Goal: Task Accomplishment & Management: Complete application form

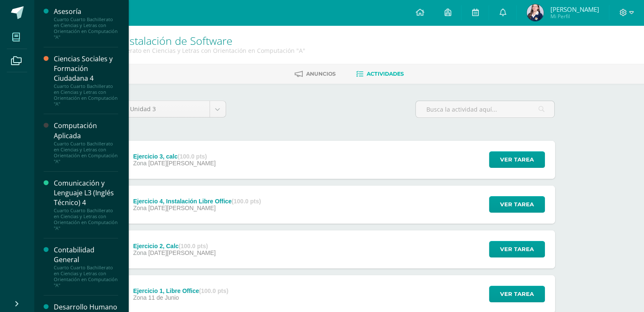
click at [21, 39] on span at bounding box center [16, 37] width 19 height 19
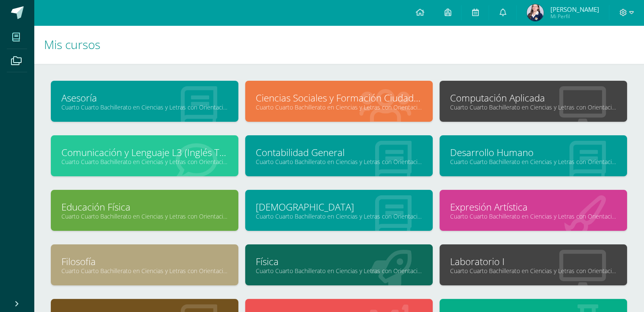
click at [593, 89] on icon at bounding box center [582, 106] width 47 height 41
click at [521, 98] on link "Computación Aplicada" at bounding box center [533, 97] width 166 height 13
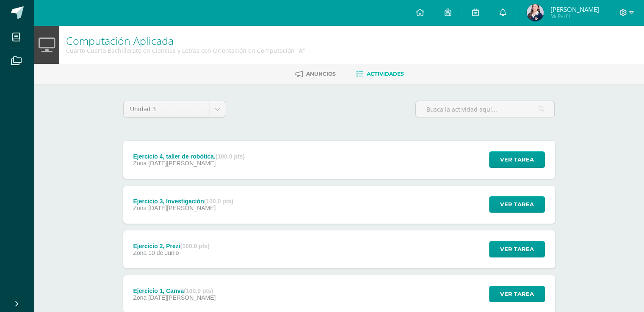
click at [401, 142] on div "Ejercicio 4, taller de robótica. (100.0 pts) Zona 14 de Agosto Ver tarea Ejerci…" at bounding box center [339, 160] width 432 height 38
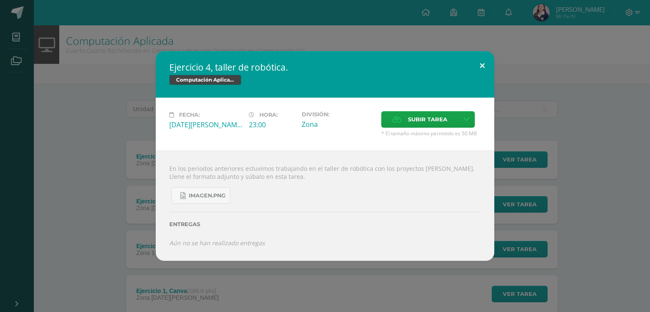
click at [480, 63] on button at bounding box center [482, 65] width 24 height 29
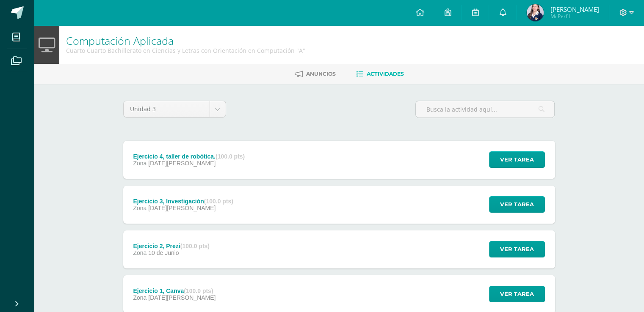
click at [422, 210] on div "Ejercicio 3, Investigación (100.0 pts) Zona 12 de Agosto Ver tarea Ejercicio 3,…" at bounding box center [339, 205] width 432 height 38
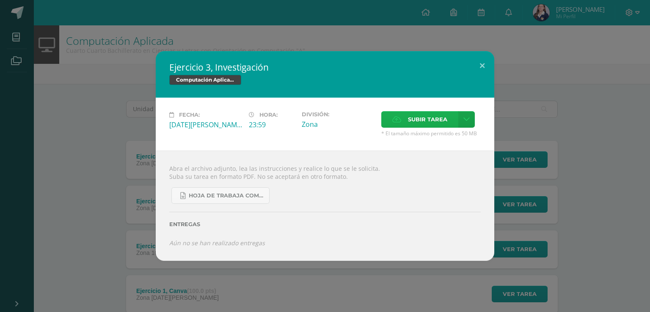
click at [411, 126] on span "Subir tarea" at bounding box center [427, 120] width 39 height 16
click at [0, 0] on input "Subir tarea" at bounding box center [0, 0] width 0 height 0
click at [416, 114] on span "Subir tarea" at bounding box center [427, 120] width 39 height 16
click at [0, 0] on input "Subir tarea" at bounding box center [0, 0] width 0 height 0
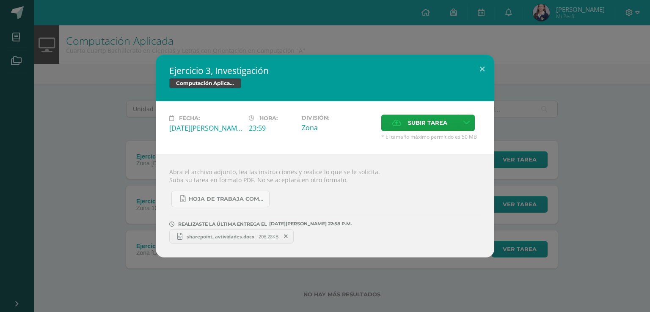
click at [609, 115] on div "Ejercicio 3, Investigación Computación Aplicada Fecha: Martes 12 de Agosto Hora…" at bounding box center [324, 156] width 643 height 203
